Goal: Transaction & Acquisition: Purchase product/service

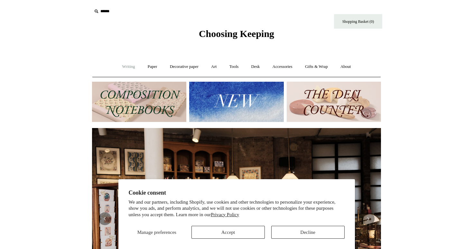
click at [127, 66] on link "Writing +" at bounding box center [129, 66] width 24 height 17
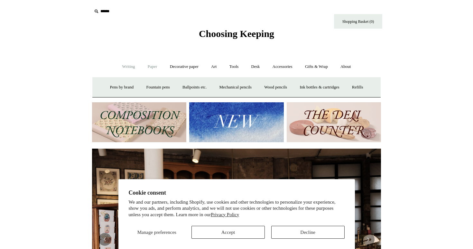
click at [149, 65] on link "Paper +" at bounding box center [152, 66] width 21 height 17
click at [145, 88] on link "Notebooks +" at bounding box center [147, 87] width 30 height 17
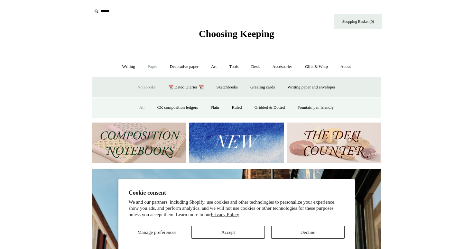
scroll to position [0, 289]
click at [136, 107] on link "All" at bounding box center [142, 107] width 17 height 17
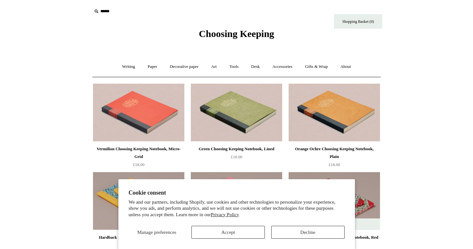
click at [299, 231] on button "Decline" at bounding box center [307, 232] width 73 height 13
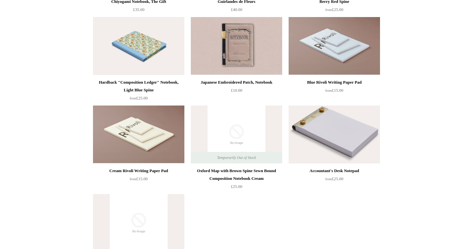
scroll to position [3627, 0]
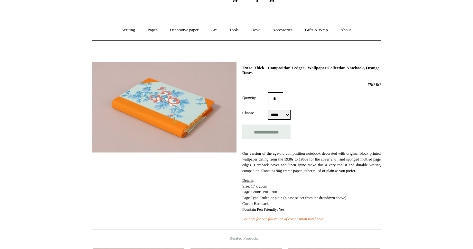
scroll to position [42, 0]
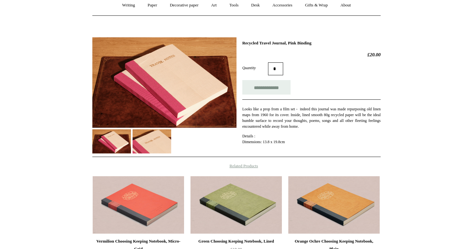
scroll to position [61, 0]
